Goal: Find specific page/section: Find specific page/section

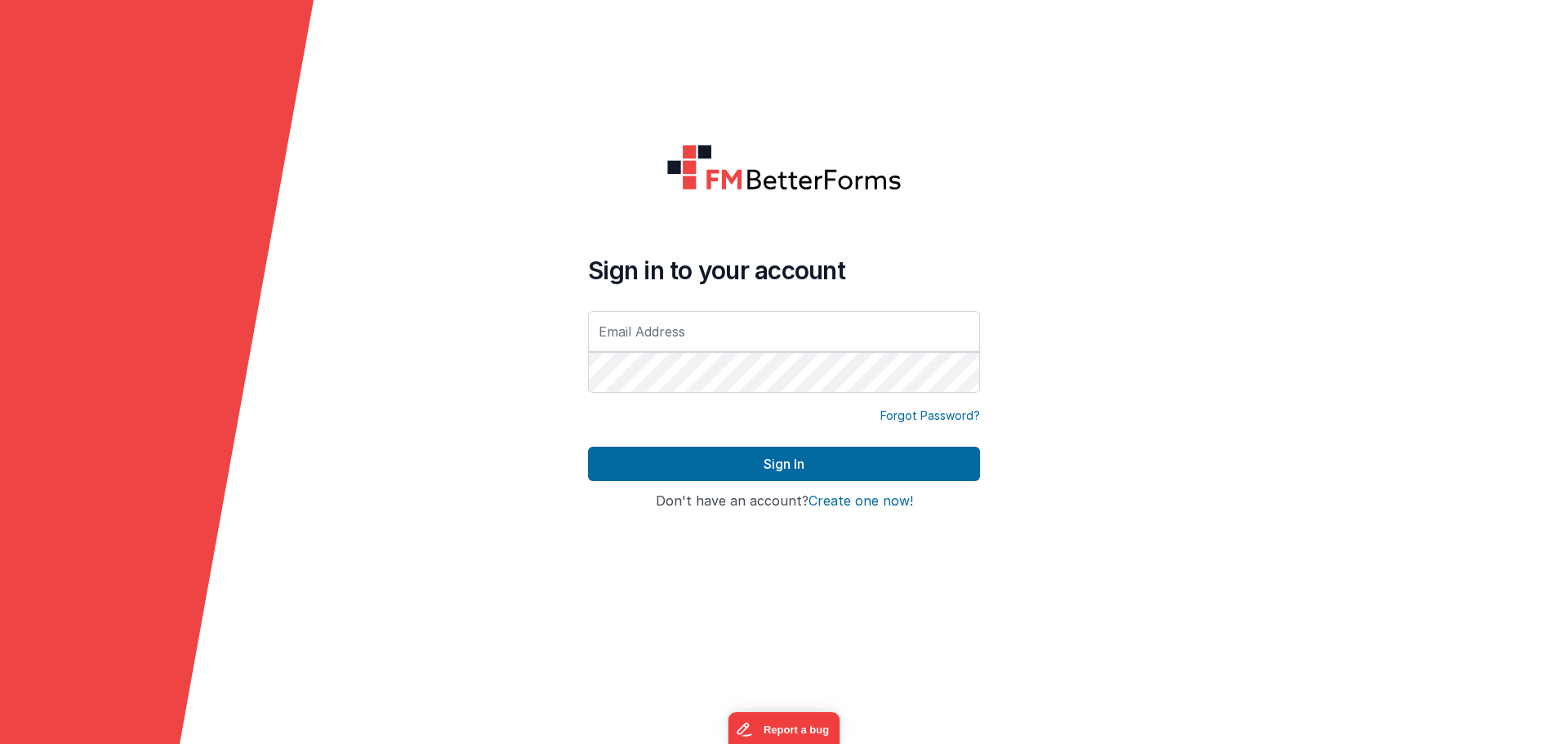
click at [588, 396] on div at bounding box center [588, 396] width 0 height 0
type input "[EMAIL_ADDRESS][DOMAIN_NAME]"
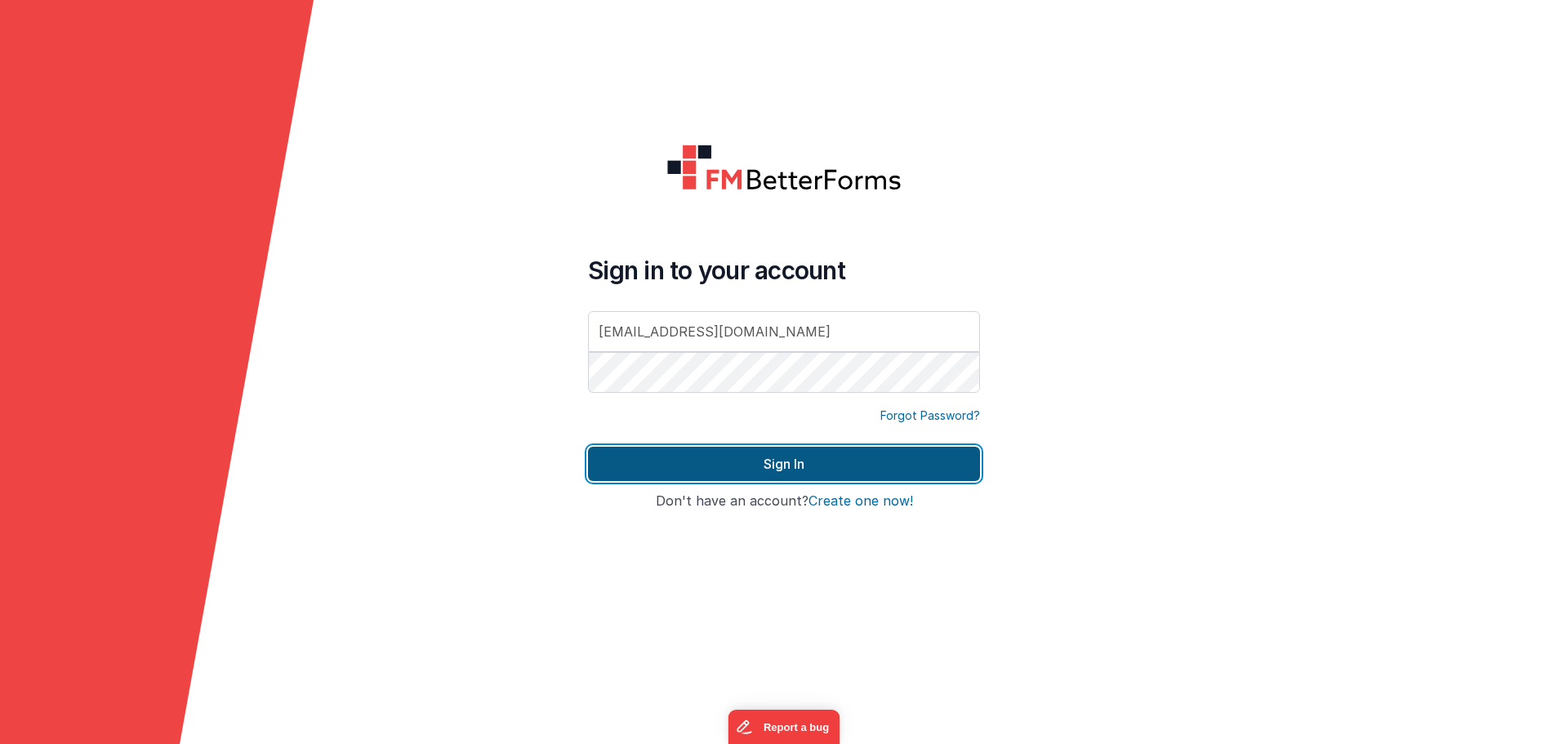
click at [750, 463] on button "Sign In" at bounding box center [784, 464] width 392 height 34
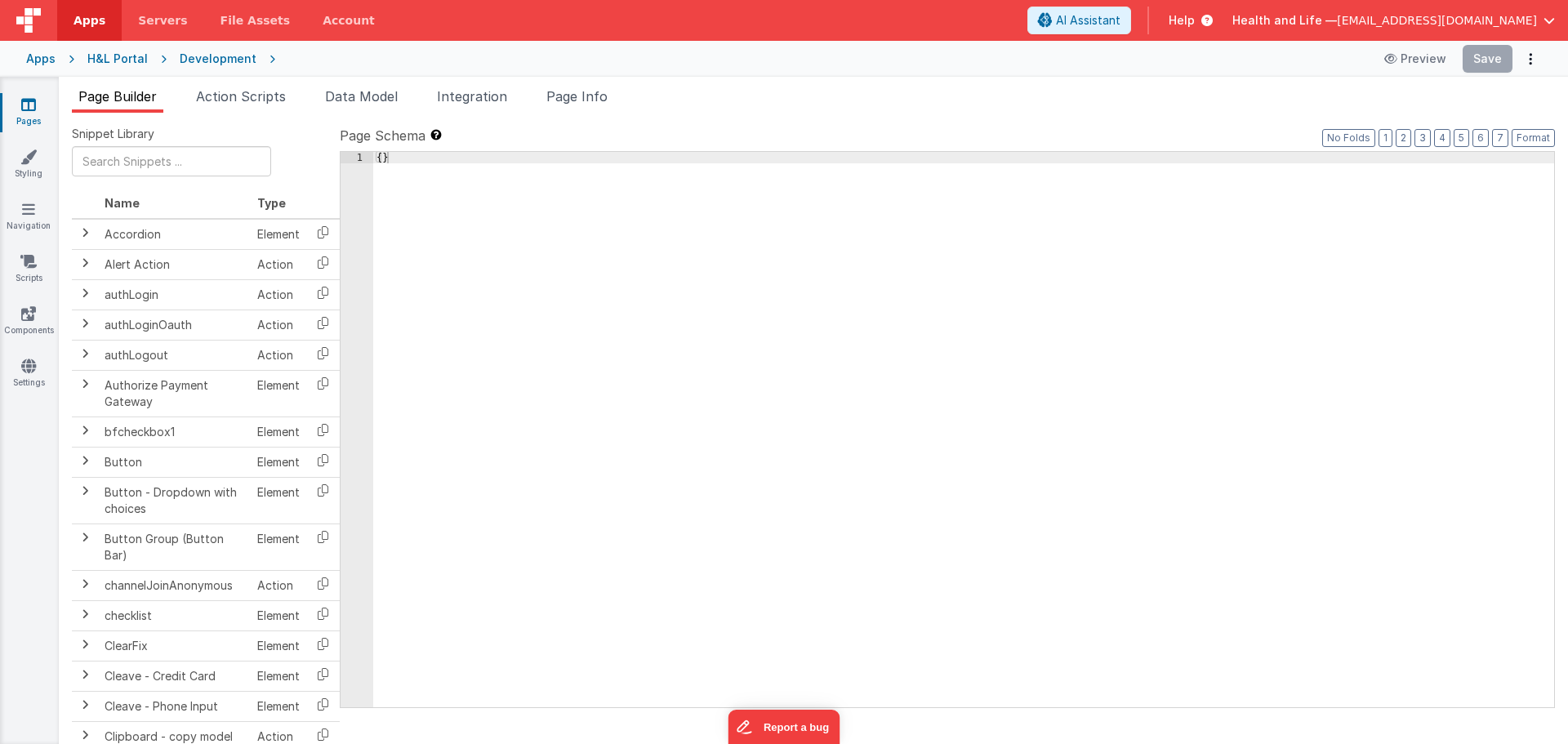
click at [103, 53] on div "H&L Portal" at bounding box center [118, 59] width 61 height 16
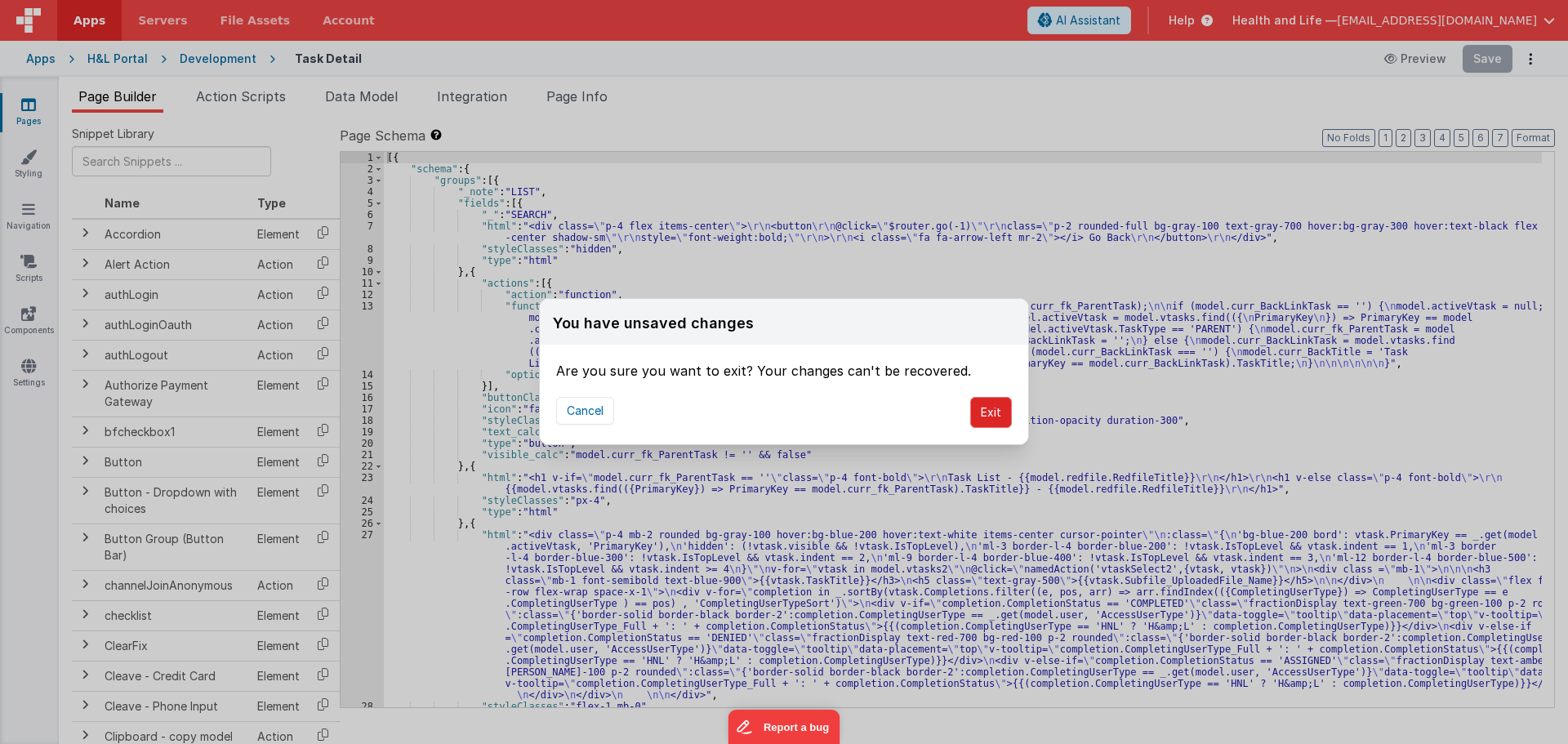
click at [981, 421] on button "Exit" at bounding box center [991, 413] width 42 height 31
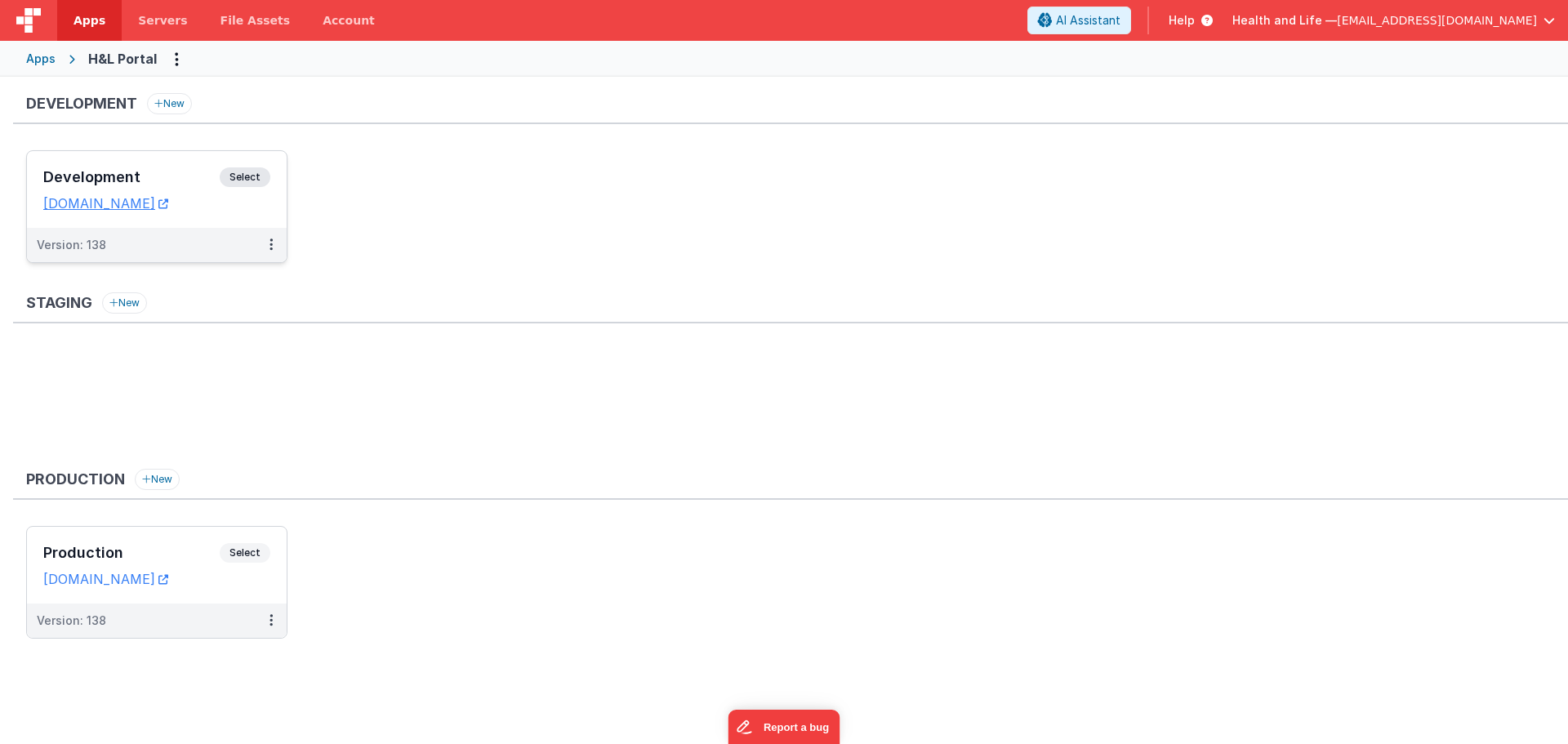
click at [227, 177] on span "Select" at bounding box center [245, 177] width 51 height 20
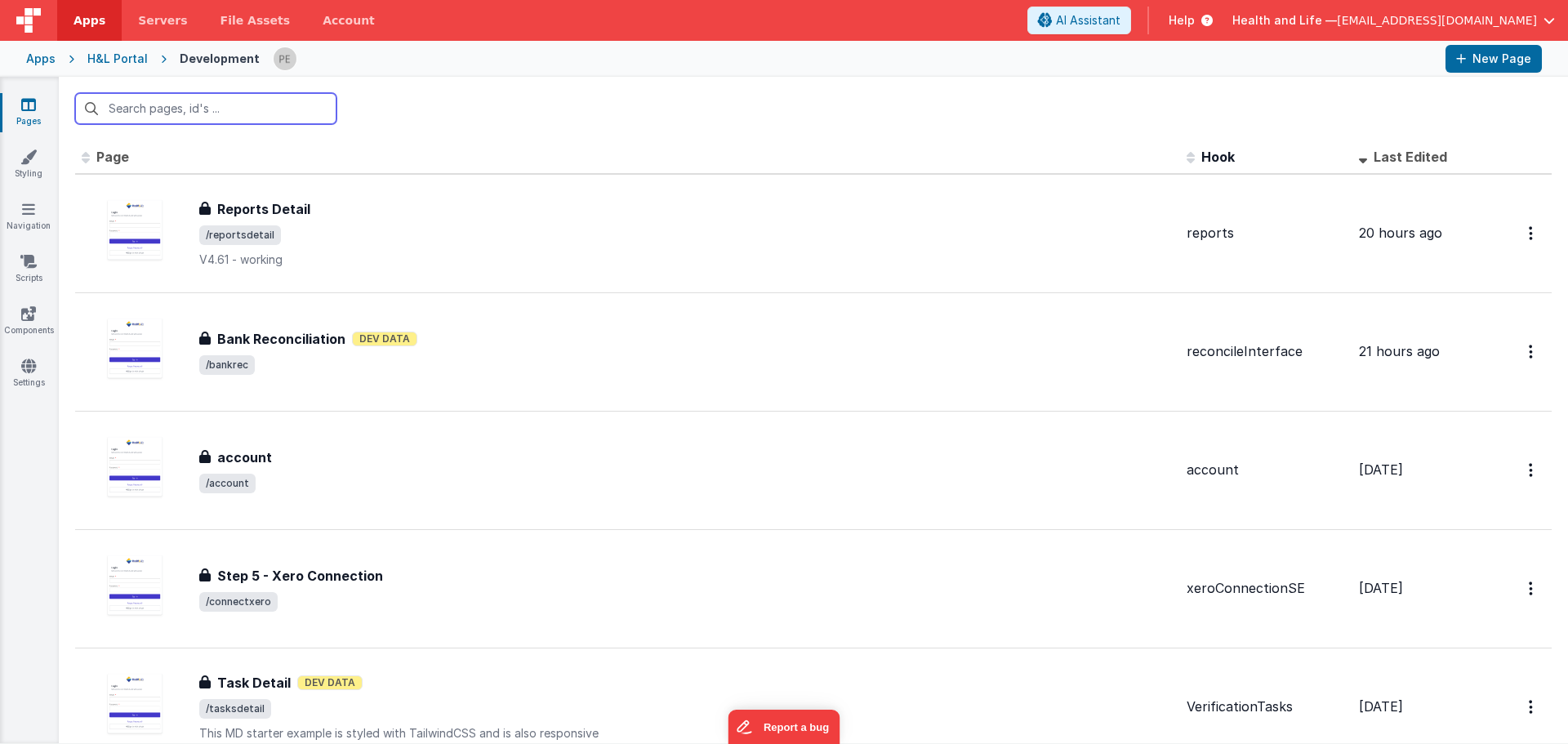
click at [246, 105] on input "text" at bounding box center [205, 109] width 261 height 31
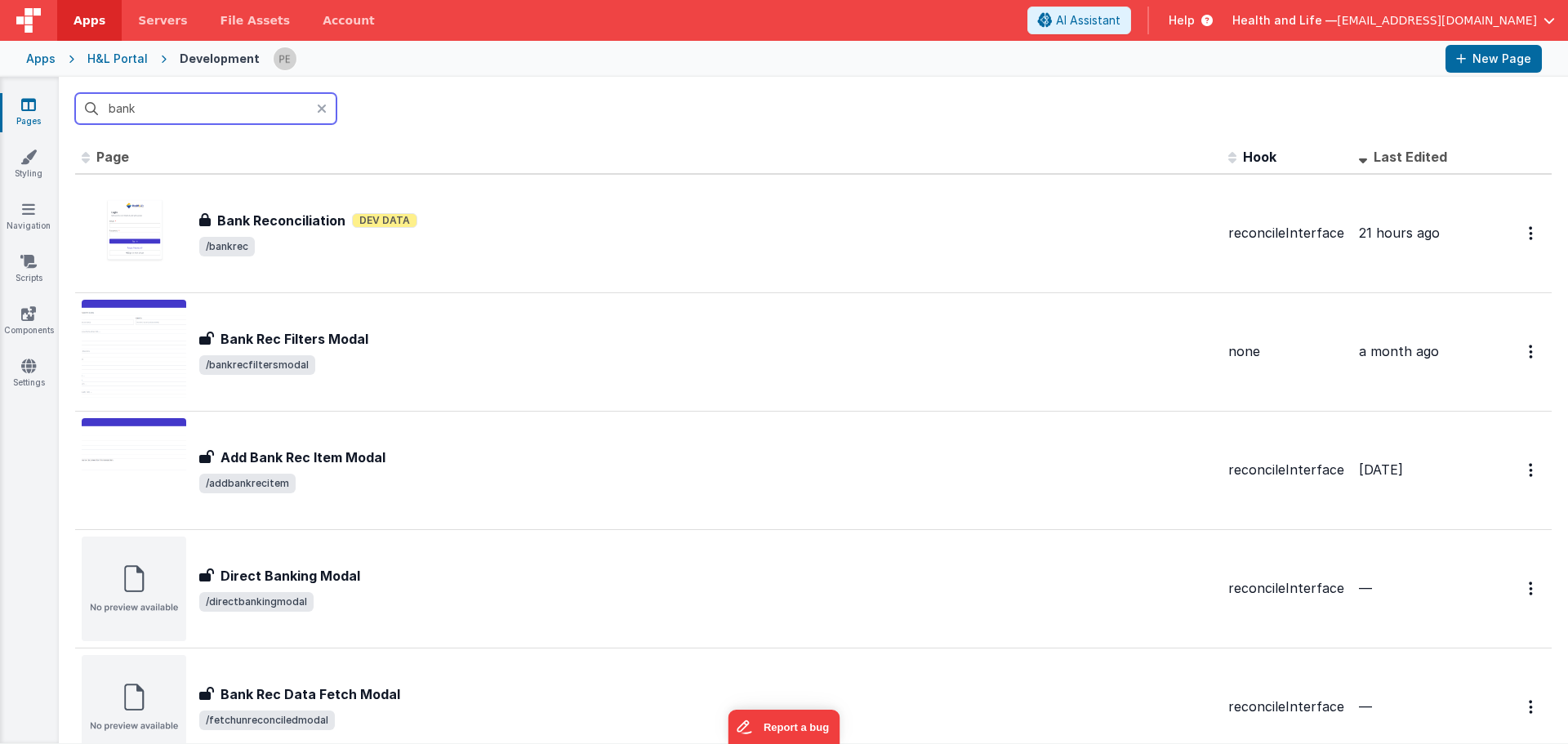
type input "bank"
click at [318, 105] on icon at bounding box center [321, 109] width 10 height 13
